Goal: Complete application form

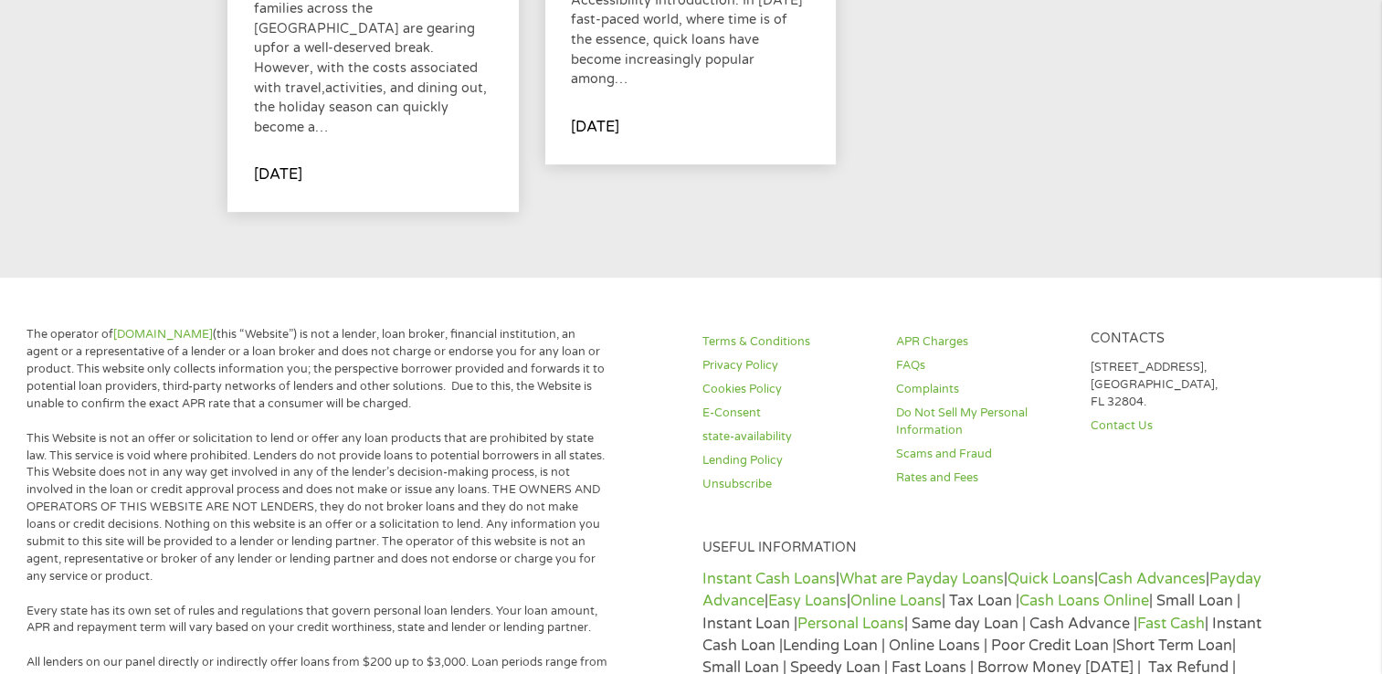
scroll to position [962, 0]
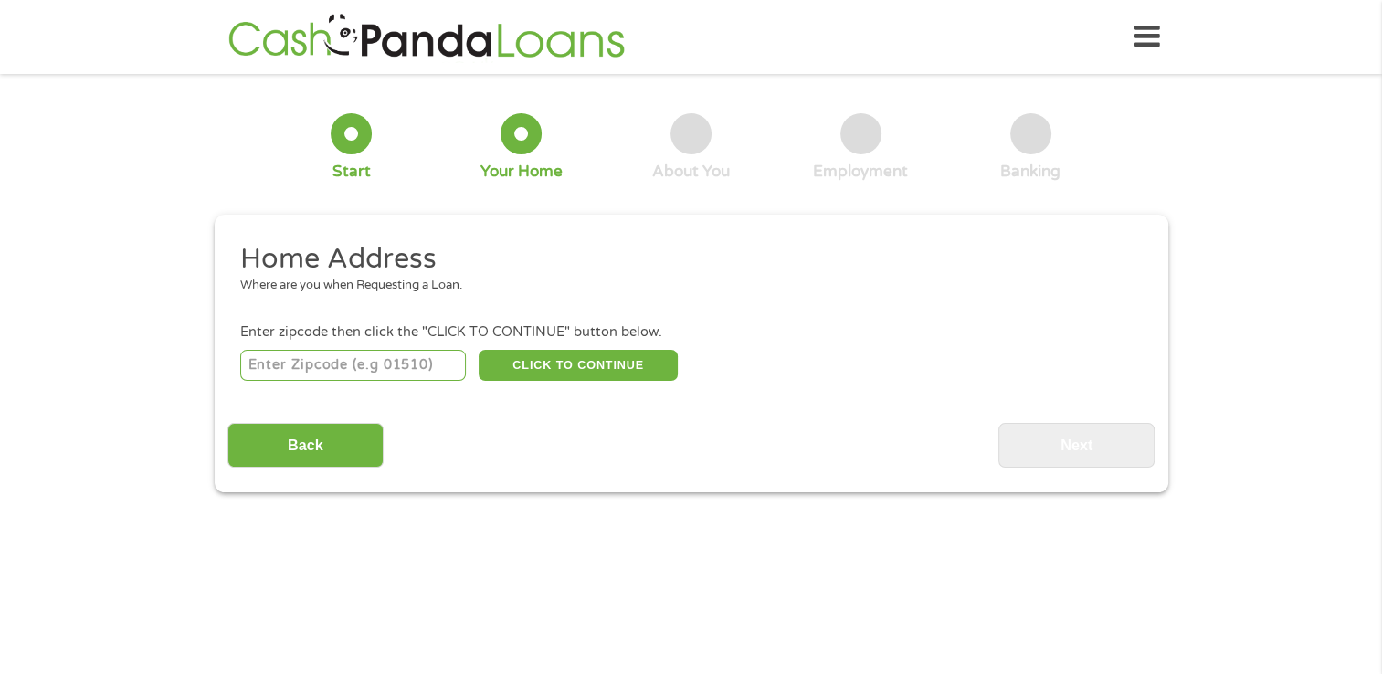
click at [357, 362] on input "number" at bounding box center [353, 365] width 226 height 31
type input "29530"
click at [536, 364] on button "CLICK TO CONTINUE" at bounding box center [578, 365] width 199 height 31
type input "29530"
type input "Coward"
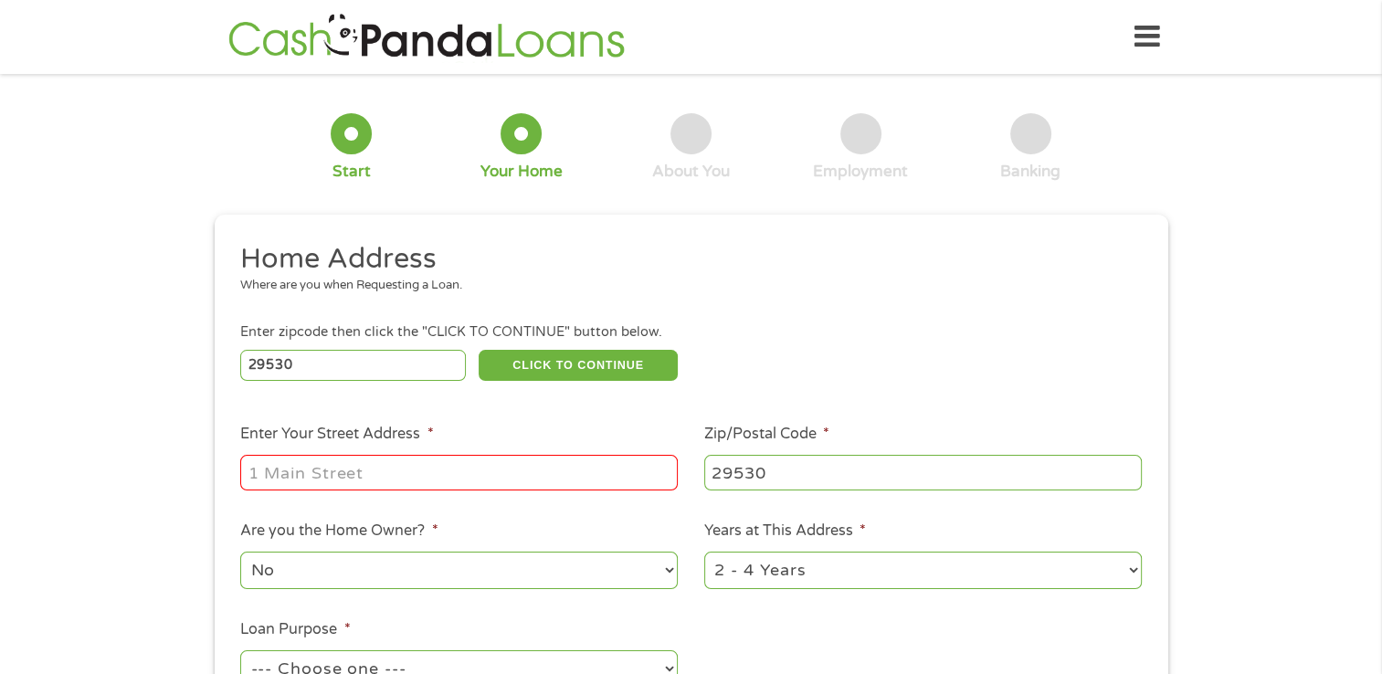
click at [308, 468] on input "Enter Your Street Address *" at bounding box center [459, 472] width 438 height 35
type input "5525 North Old Georgetown"
click at [1130, 575] on select "1 Year or less 1 - 2 Years 2 - 4 Years Over 4 Years" at bounding box center [923, 570] width 438 height 37
select select "60months"
click at [704, 554] on select "1 Year or less 1 - 2 Years 2 - 4 Years Over 4 Years" at bounding box center [923, 570] width 438 height 37
